Goal: Information Seeking & Learning: Find specific fact

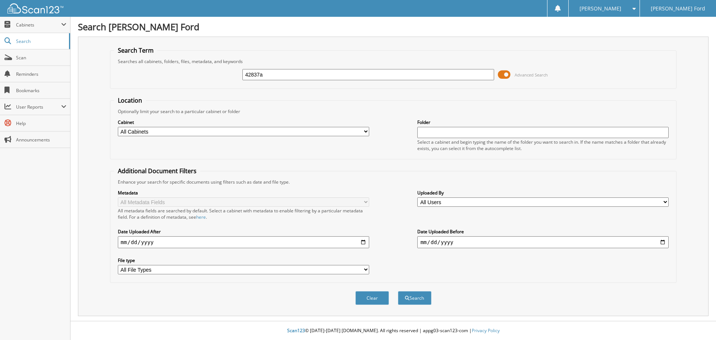
type input "42837a"
click at [398, 291] on button "Search" at bounding box center [415, 298] width 34 height 14
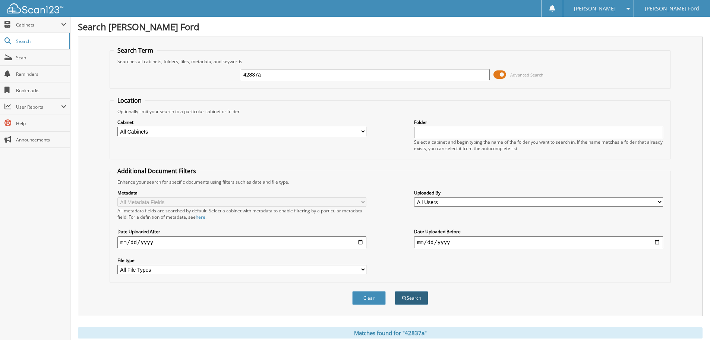
click at [406, 298] on button "Search" at bounding box center [412, 298] width 34 height 14
click at [48, 40] on span "Search" at bounding box center [40, 41] width 49 height 6
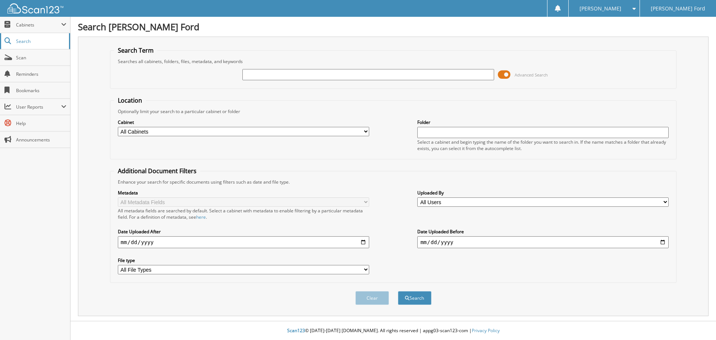
click at [54, 35] on link "Search" at bounding box center [35, 41] width 70 height 16
click at [505, 75] on span at bounding box center [504, 74] width 13 height 11
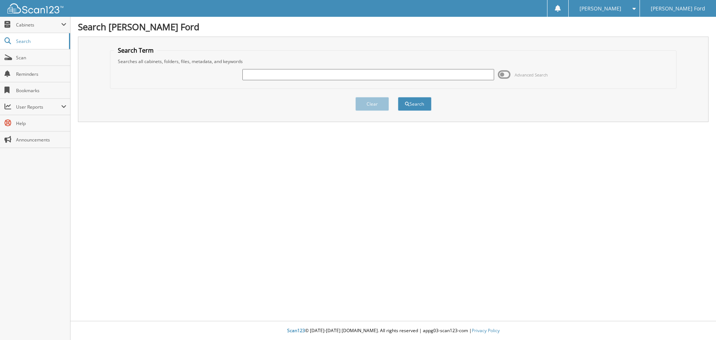
click at [505, 75] on span at bounding box center [504, 74] width 13 height 11
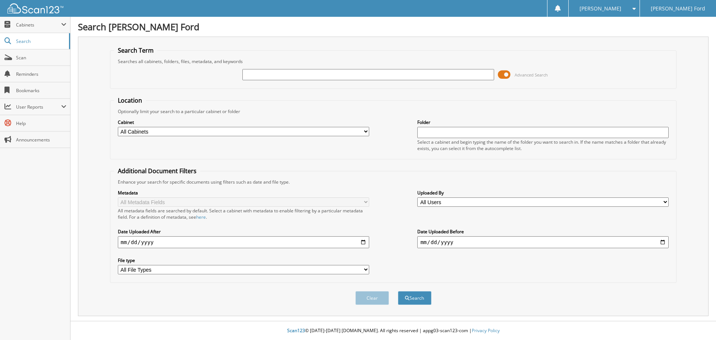
click at [505, 75] on span at bounding box center [504, 74] width 13 height 11
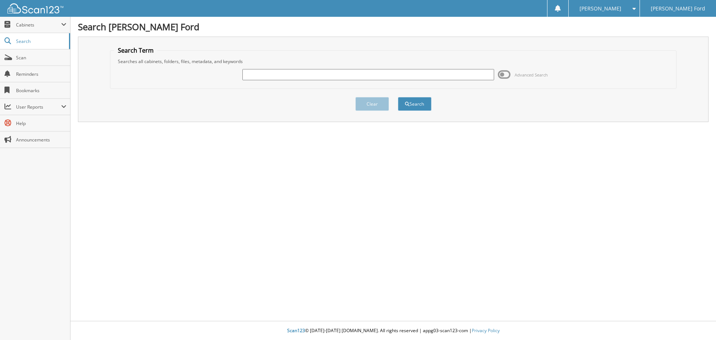
click at [424, 80] on input "text" at bounding box center [367, 74] width 251 height 11
type input "42837a"
click at [422, 103] on button "Search" at bounding box center [415, 104] width 34 height 14
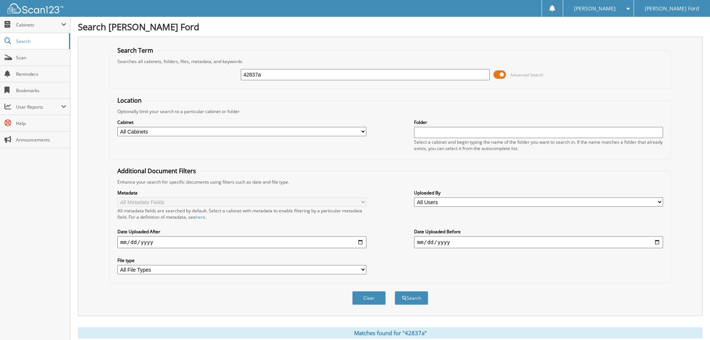
scroll to position [123, 0]
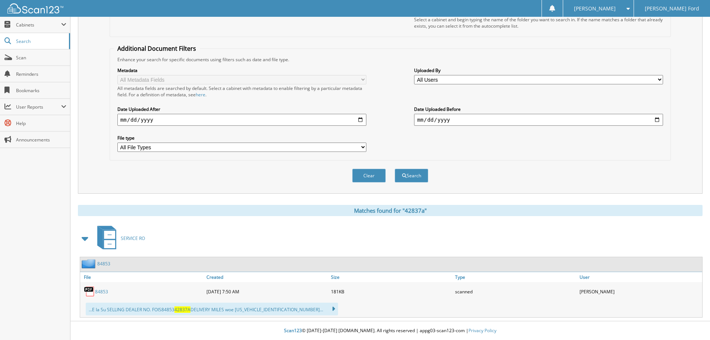
click at [108, 291] on link "84853" at bounding box center [101, 291] width 13 height 6
